Goal: Obtain resource: Download file/media

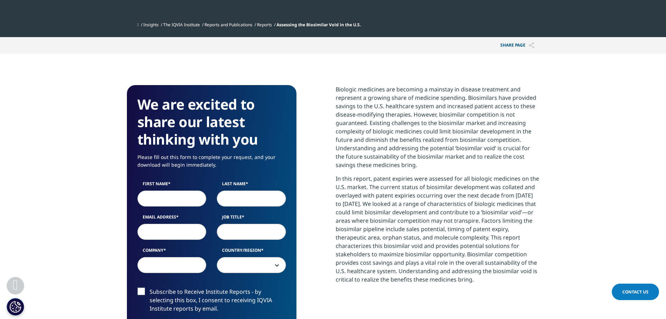
scroll to position [280, 0]
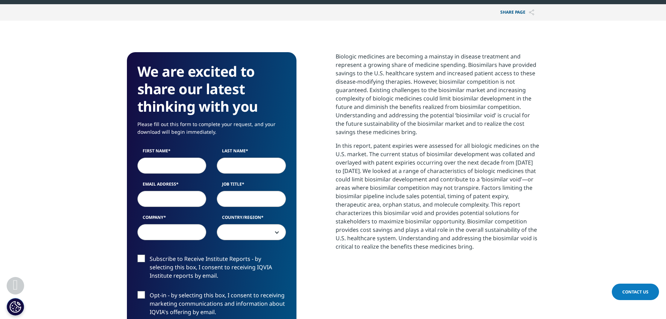
click at [172, 171] on input "First Name" at bounding box center [171, 165] width 69 height 16
type input "[PERSON_NAME]"
type input "[PERSON_NAME][EMAIL_ADDRESS][PERSON_NAME][DOMAIN_NAME]"
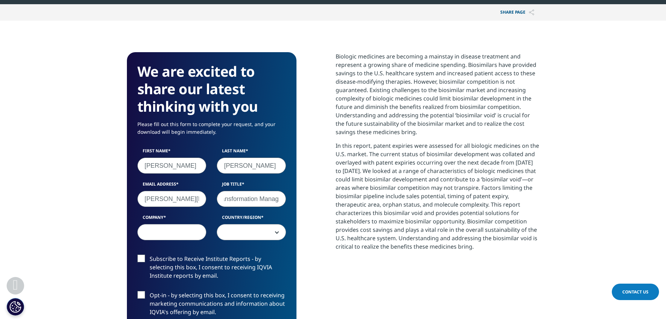
scroll to position [0, 38]
type input "Finance Transformation Manager"
type input "Cardinal Health"
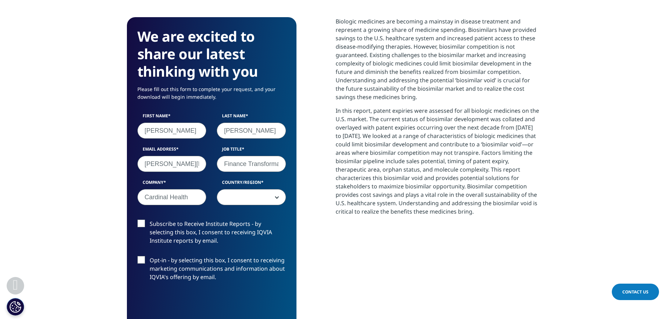
click at [263, 202] on span at bounding box center [251, 197] width 69 height 16
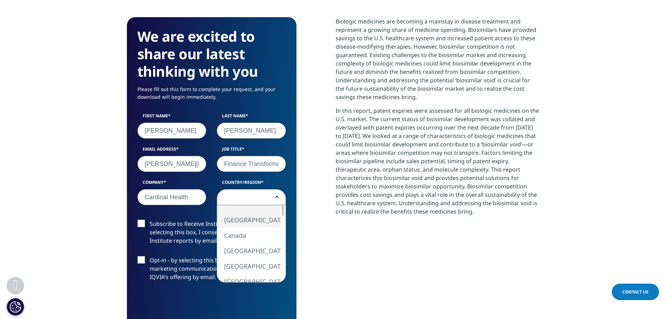
select select "[GEOGRAPHIC_DATA]"
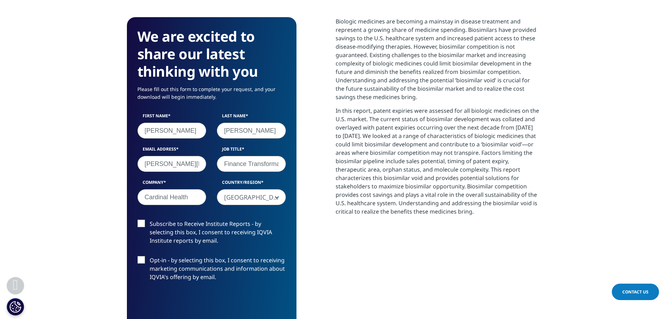
click at [142, 221] on label "Subscribe to Receive Institute Reports - by selecting this box, I consent to re…" at bounding box center [211, 233] width 149 height 29
click at [150, 219] on input "Subscribe to Receive Institute Reports - by selecting this box, I consent to re…" at bounding box center [150, 219] width 0 height 0
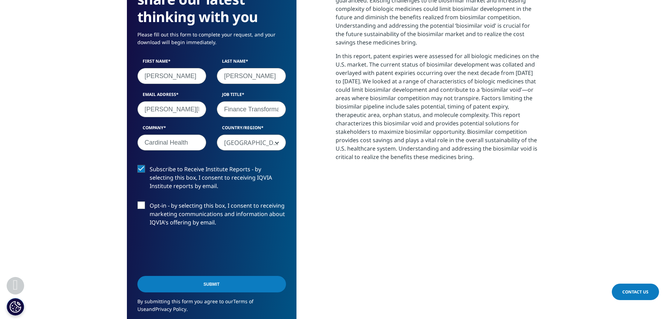
scroll to position [385, 0]
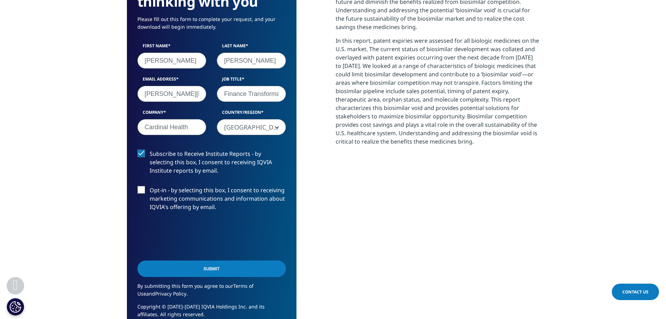
click at [142, 191] on label "Opt-in - by selecting this box, I consent to receiving marketing communications…" at bounding box center [211, 200] width 149 height 29
click at [150, 186] on input "Opt-in - by selecting this box, I consent to receiving marketing communications…" at bounding box center [150, 186] width 0 height 0
click at [197, 268] on input "Submit" at bounding box center [211, 268] width 149 height 16
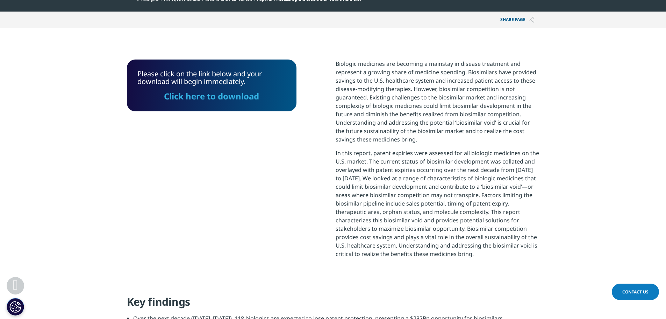
scroll to position [238, 0]
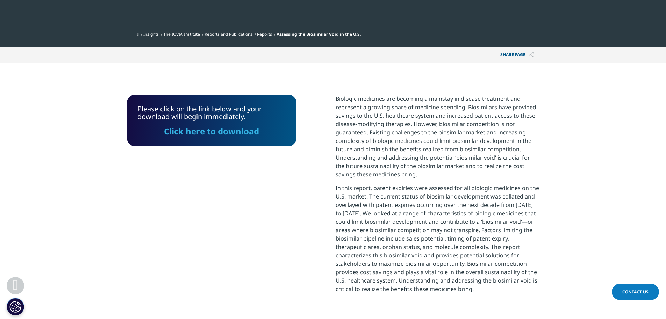
click at [219, 134] on link "Click here to download" at bounding box center [211, 131] width 95 height 12
